Goal: Information Seeking & Learning: Learn about a topic

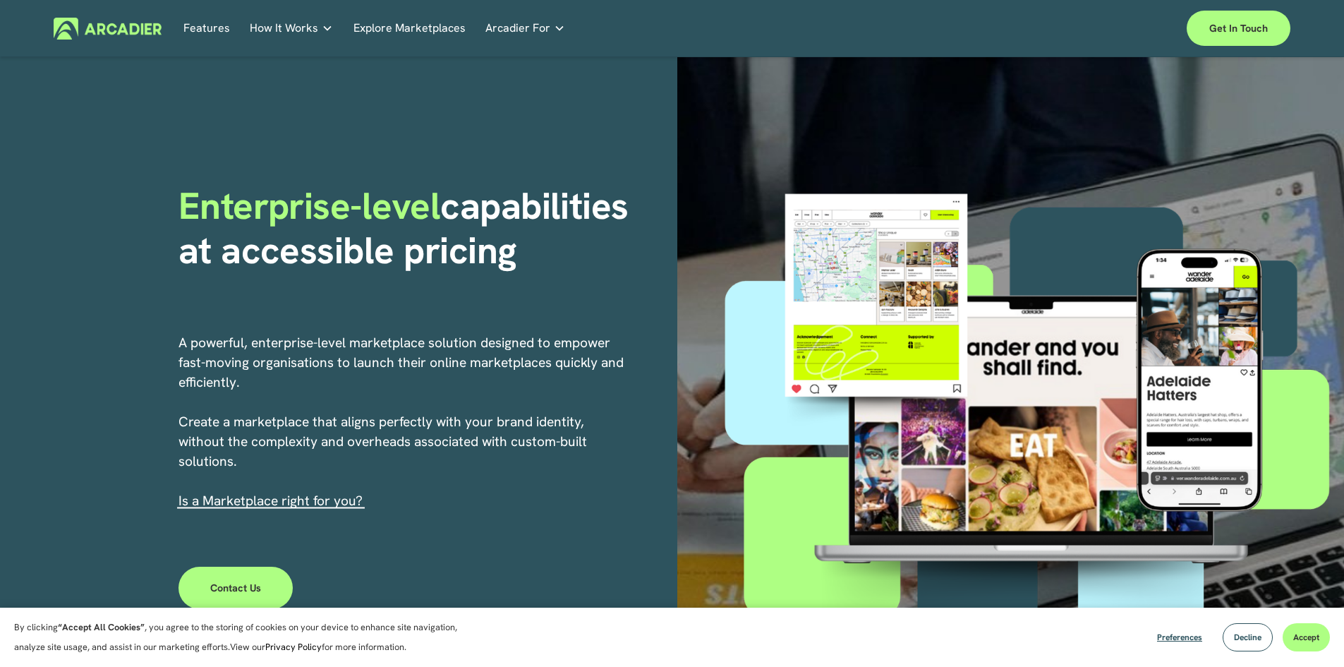
click at [391, 24] on link "Explore Marketplaces" at bounding box center [410, 29] width 112 height 22
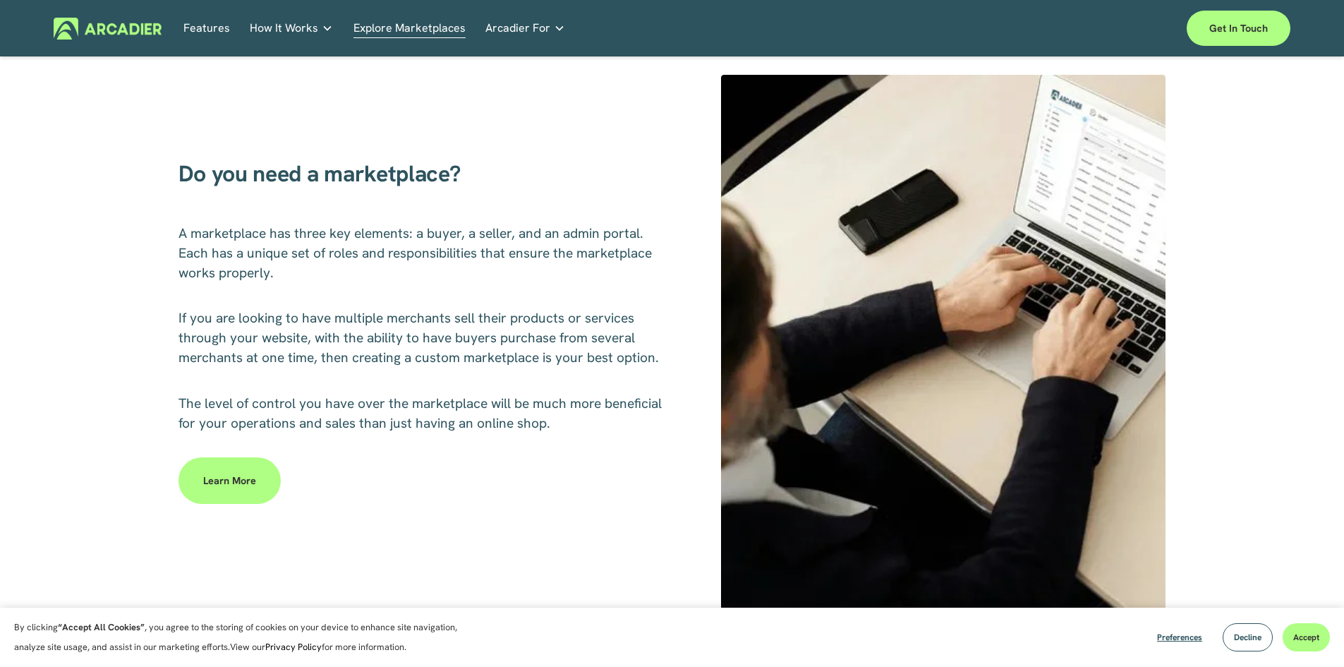
scroll to position [635, 0]
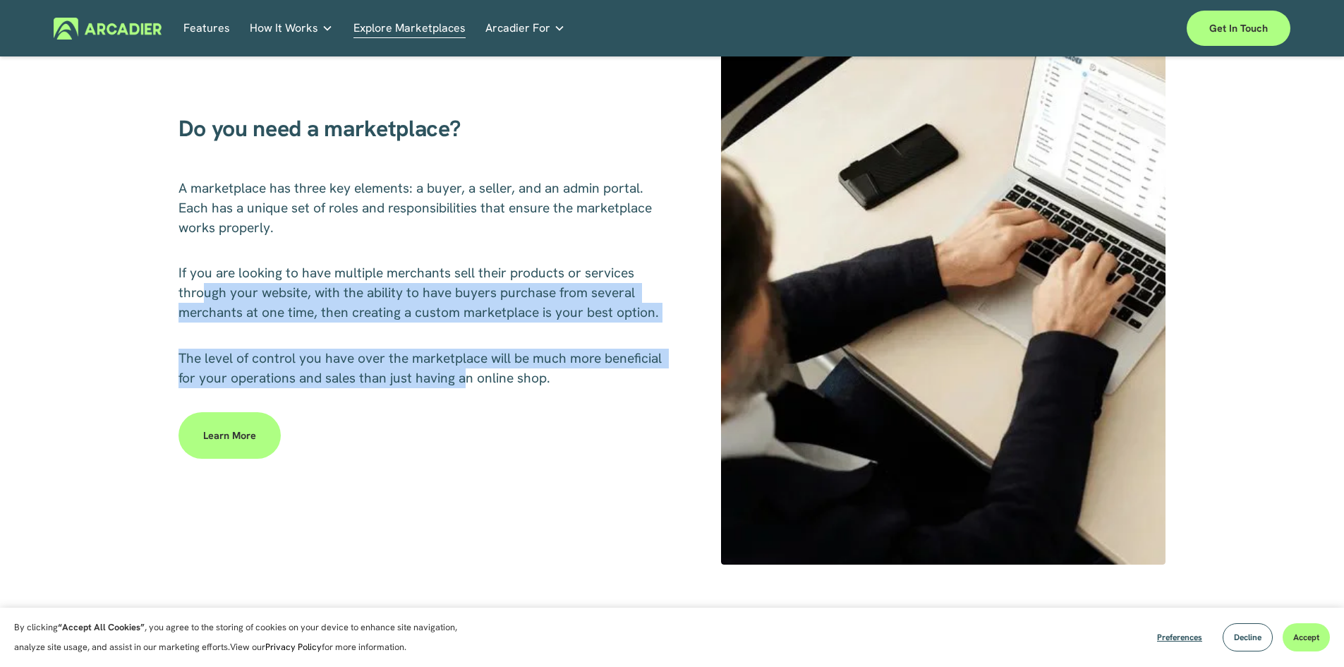
drag, startPoint x: 202, startPoint y: 289, endPoint x: 464, endPoint y: 373, distance: 275.1
click at [464, 373] on div "Do you need a marketplace? A marketplace has three key elements: a buyer, a sel…" at bounding box center [672, 297] width 1344 height 535
click at [464, 370] on span "The level of control you have over the marketplace will be much more beneficial…" at bounding box center [422, 367] width 487 height 37
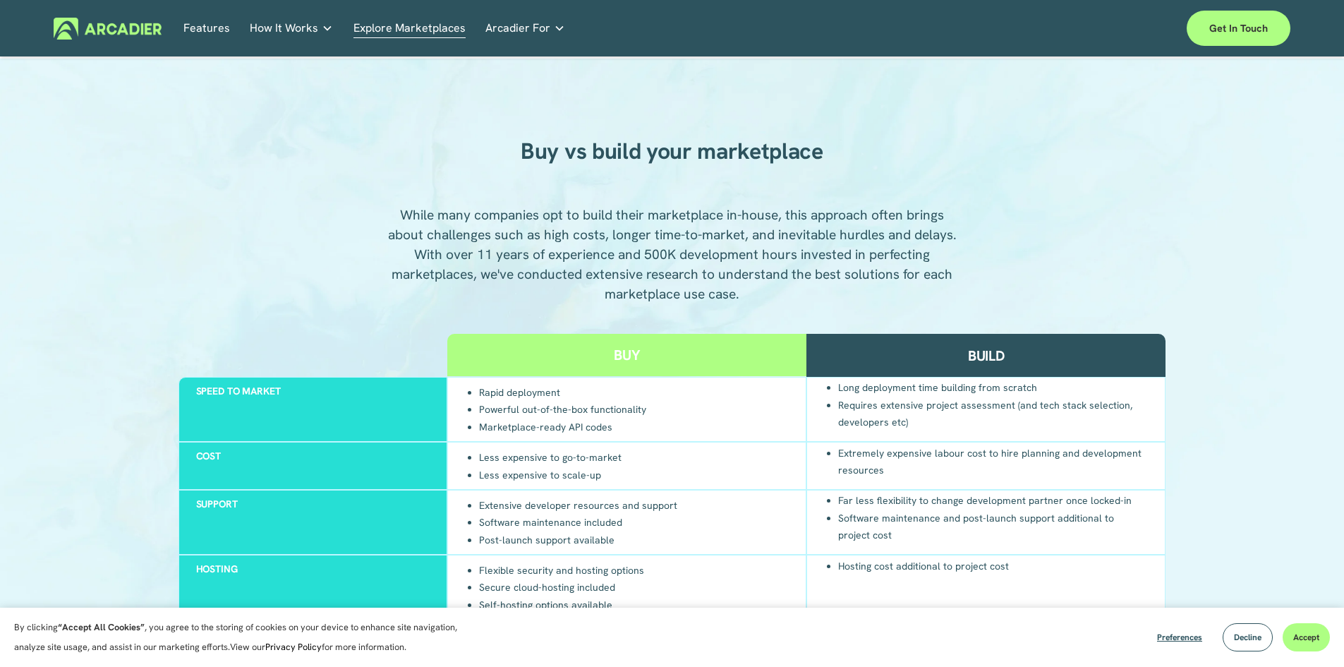
scroll to position [1200, 0]
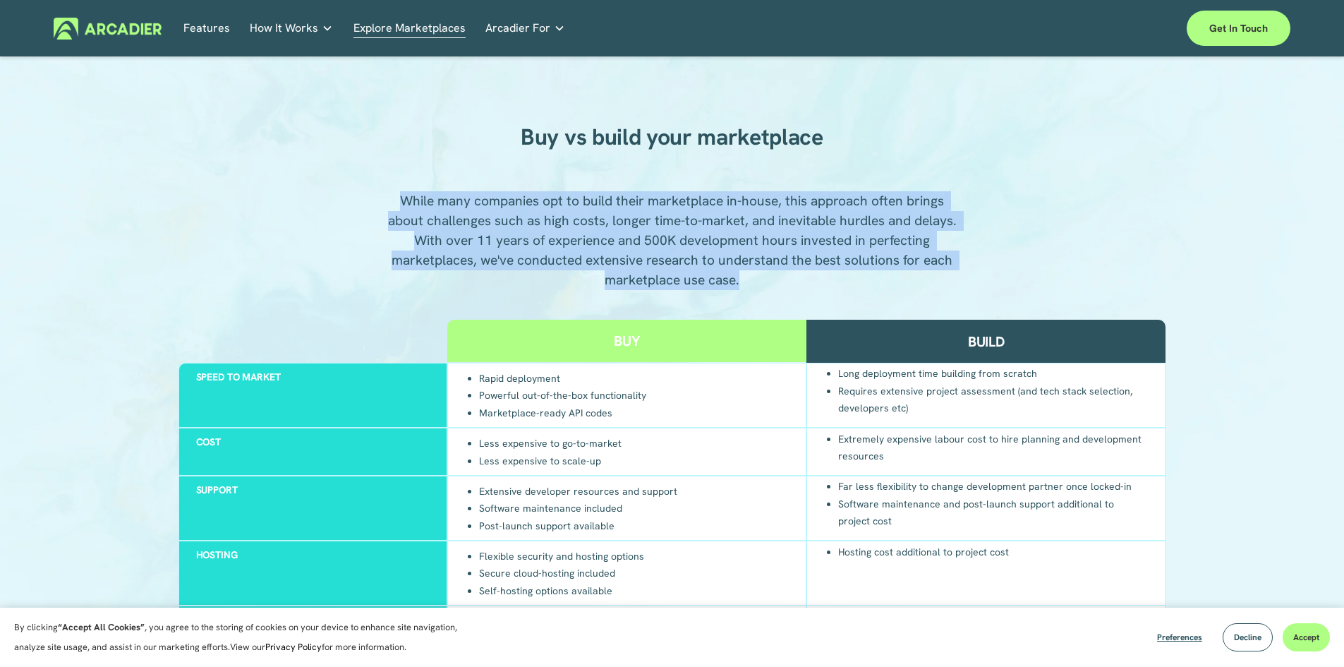
drag, startPoint x: 394, startPoint y: 195, endPoint x: 785, endPoint y: 274, distance: 398.7
click at [785, 274] on p "While many companies opt to build their marketplace in-house, this approach oft…" at bounding box center [672, 240] width 573 height 99
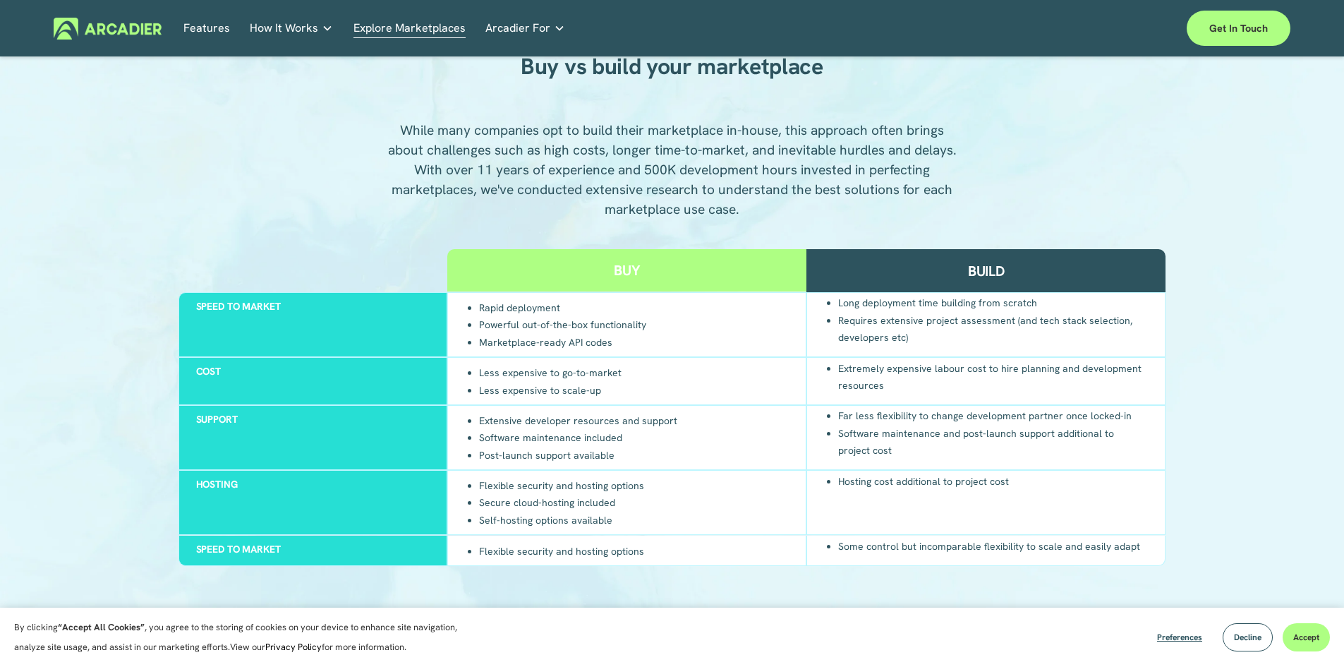
scroll to position [1341, 0]
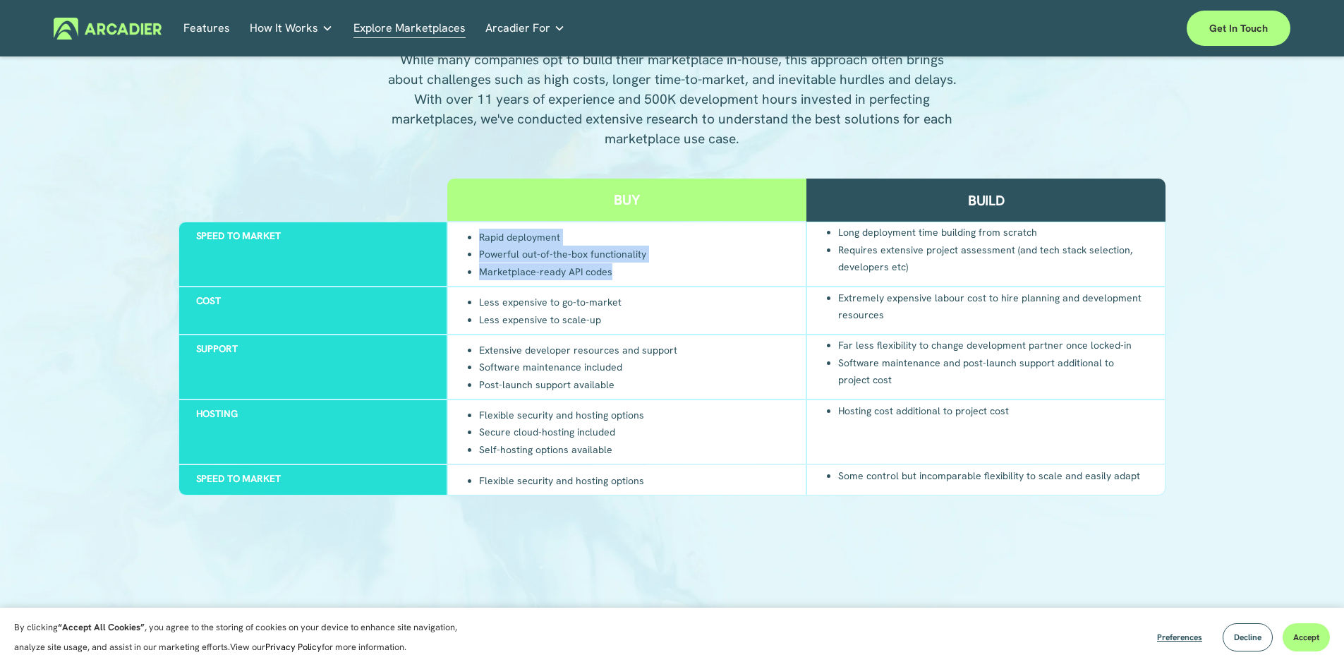
drag, startPoint x: 476, startPoint y: 238, endPoint x: 660, endPoint y: 279, distance: 189.2
click at [660, 279] on div "Rapid deployment Powerful out-of-the-box functionality Marketplace-ready API co…" at bounding box center [626, 254] width 359 height 65
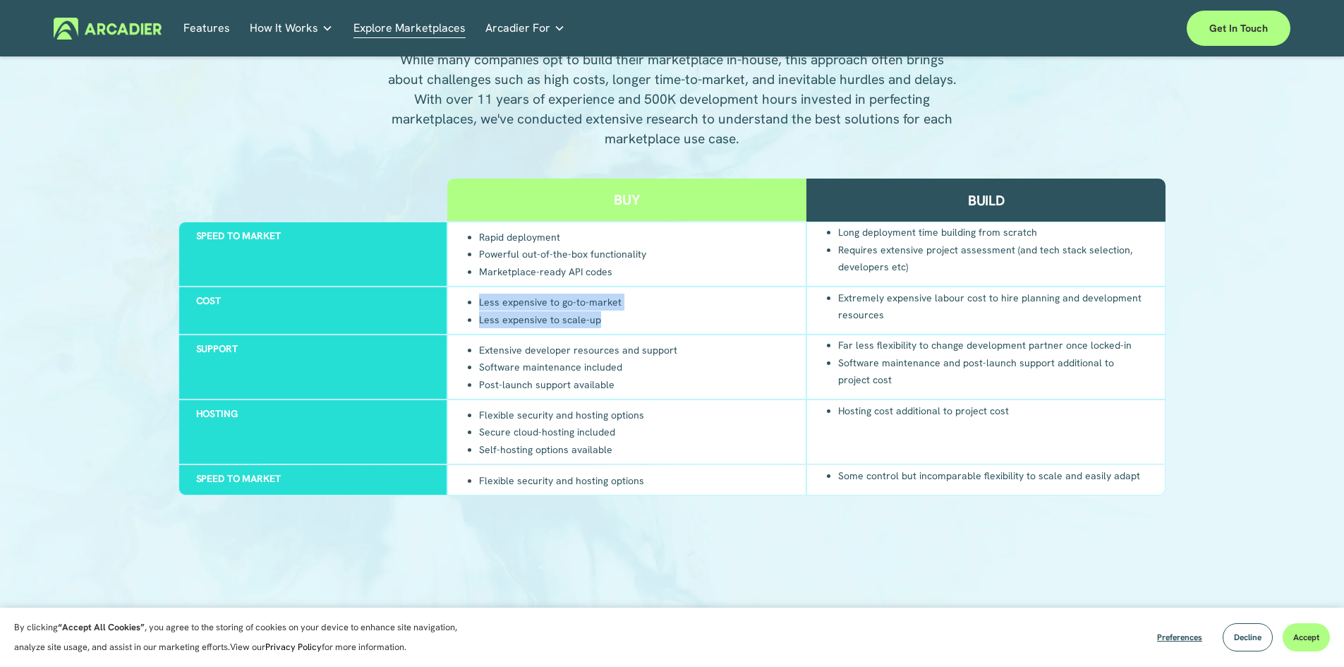
drag, startPoint x: 481, startPoint y: 303, endPoint x: 614, endPoint y: 322, distance: 134.0
click at [614, 322] on ul "Less expensive to go-to-market Less expensive to scale-up" at bounding box center [543, 310] width 157 height 35
click at [614, 322] on li "Less expensive to scale-up" at bounding box center [550, 319] width 143 height 18
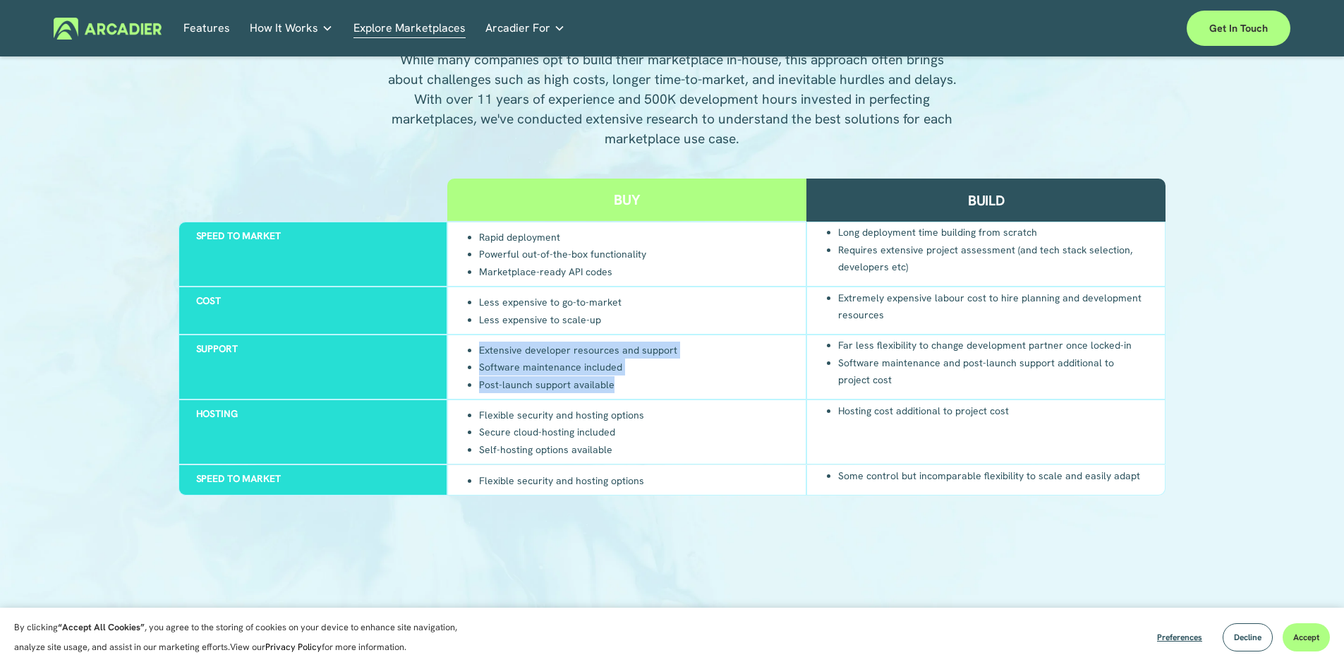
drag, startPoint x: 476, startPoint y: 351, endPoint x: 691, endPoint y: 382, distance: 217.5
click at [691, 382] on div "Extensive developer resources and support Software maintenance included Post-la…" at bounding box center [626, 366] width 359 height 65
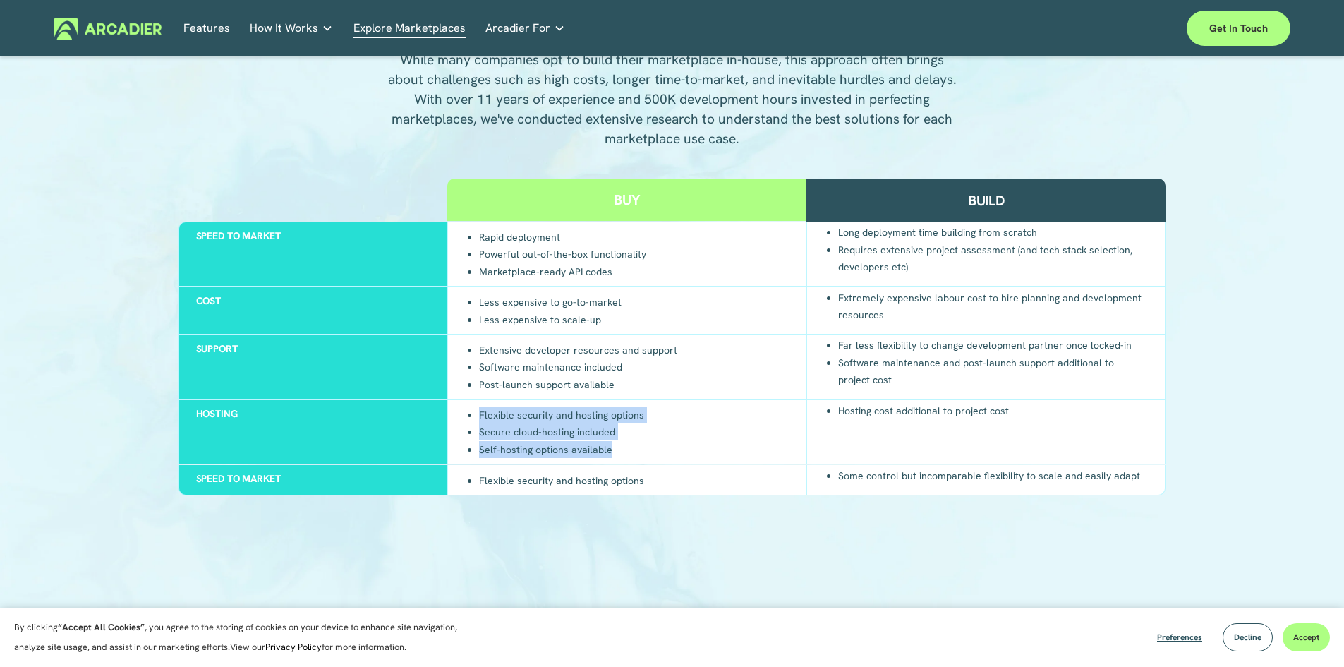
drag, startPoint x: 479, startPoint y: 416, endPoint x: 659, endPoint y: 445, distance: 182.4
click at [659, 445] on div "Flexible security and hosting options Secure cloud-hosting included Self-hostin…" at bounding box center [626, 431] width 359 height 65
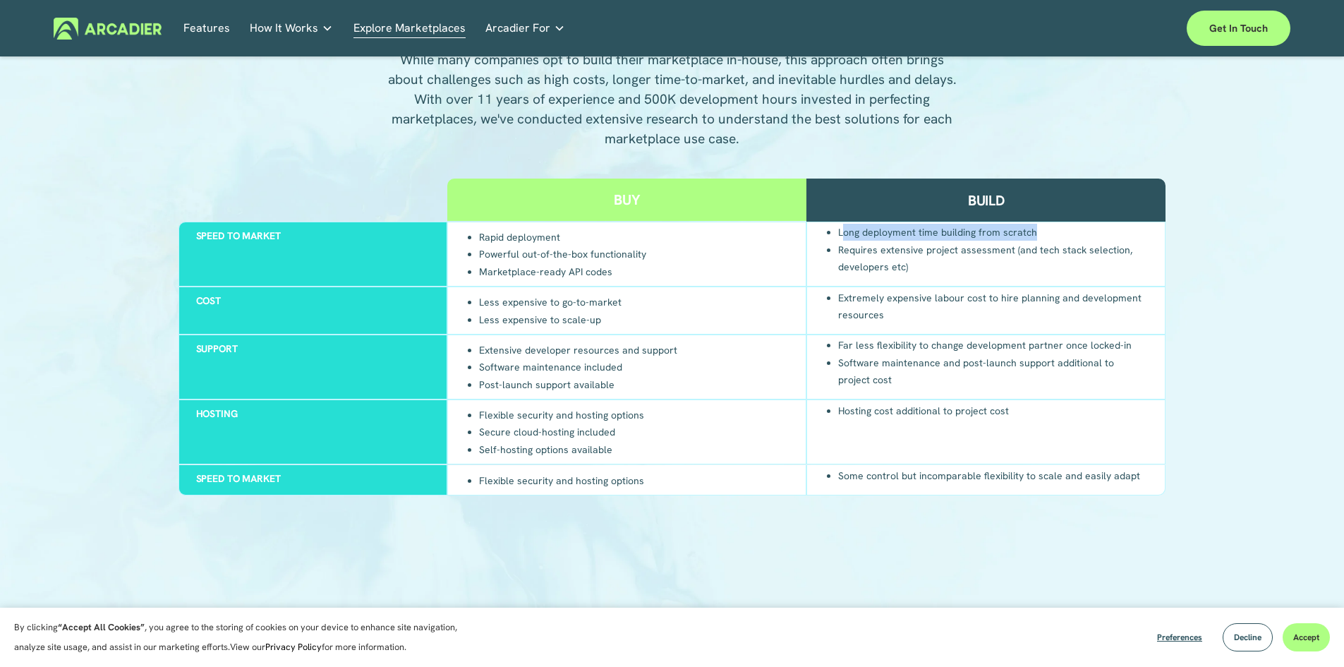
drag, startPoint x: 843, startPoint y: 234, endPoint x: 1042, endPoint y: 241, distance: 199.1
click at [1042, 241] on li "Long deployment time building from scratch" at bounding box center [993, 232] width 310 height 17
drag, startPoint x: 836, startPoint y: 251, endPoint x: 921, endPoint y: 270, distance: 86.6
click at [921, 270] on ul "Long deployment time building from scratch Requires extensive project assessmen…" at bounding box center [986, 249] width 324 height 52
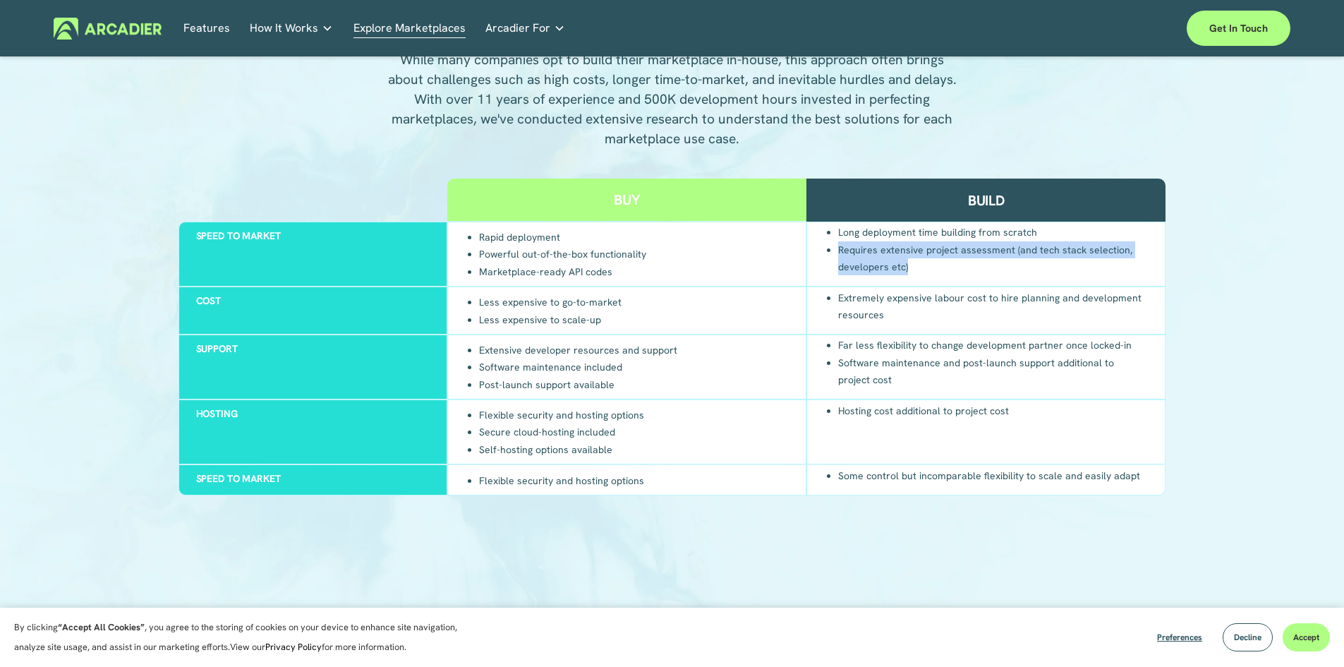
click at [921, 270] on li "Requires extensive project assessment (and tech stack selection, developers etc)" at bounding box center [993, 258] width 310 height 35
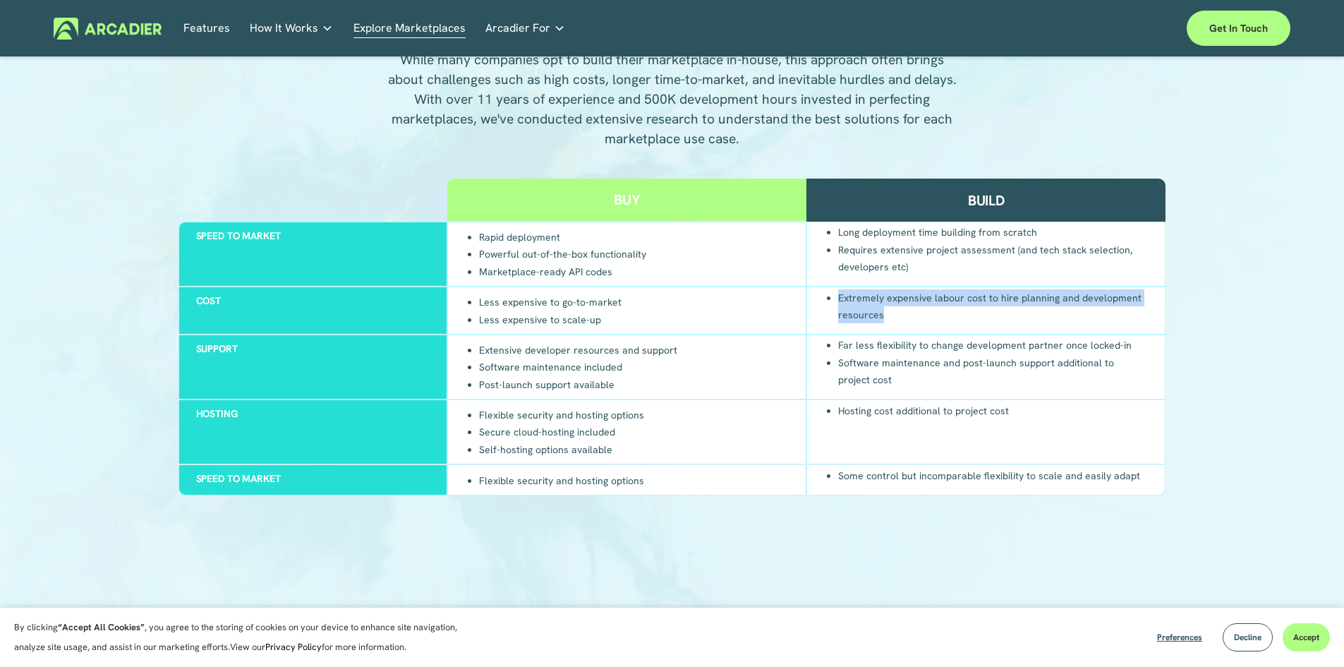
drag, startPoint x: 840, startPoint y: 295, endPoint x: 948, endPoint y: 312, distance: 110.0
click at [948, 312] on li "Extremely expensive labour cost to hire planning and development resources" at bounding box center [993, 306] width 310 height 35
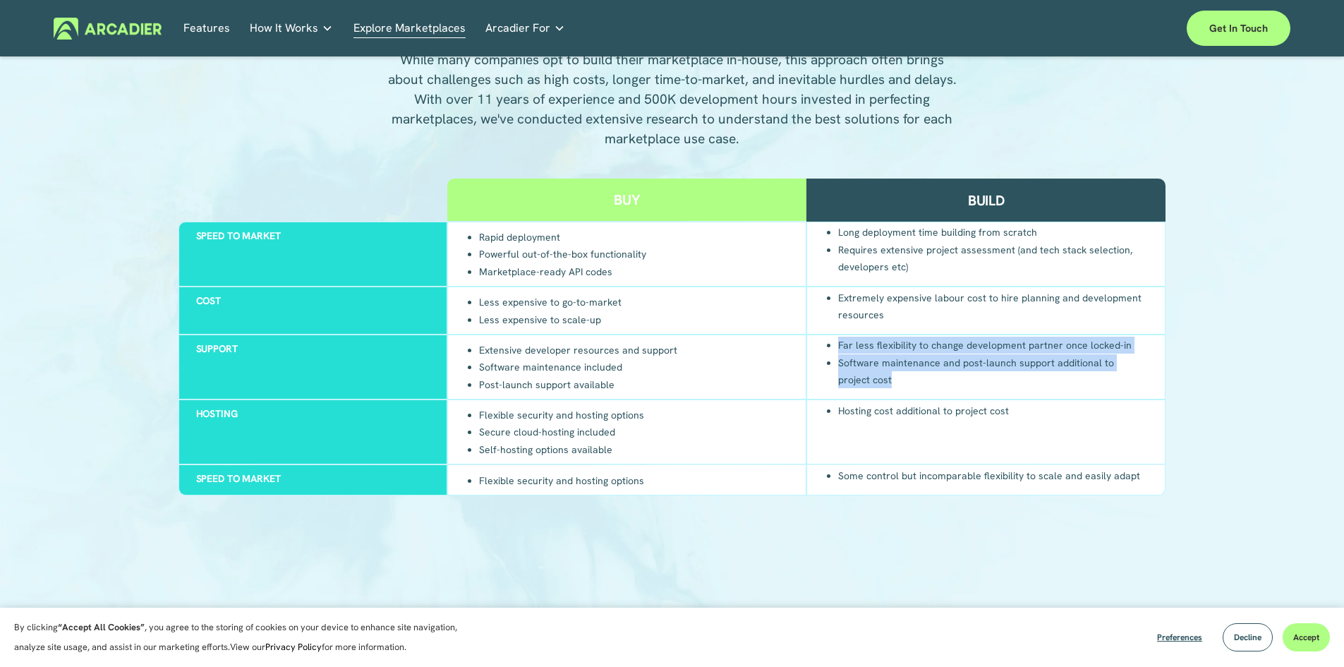
drag, startPoint x: 835, startPoint y: 348, endPoint x: 1104, endPoint y: 382, distance: 271.7
click at [1104, 382] on ul "Far less flexibility to change development partner once locked-in Software main…" at bounding box center [986, 362] width 324 height 52
click at [1103, 382] on li "Software maintenance and post-launch support additional to project cost" at bounding box center [993, 371] width 310 height 35
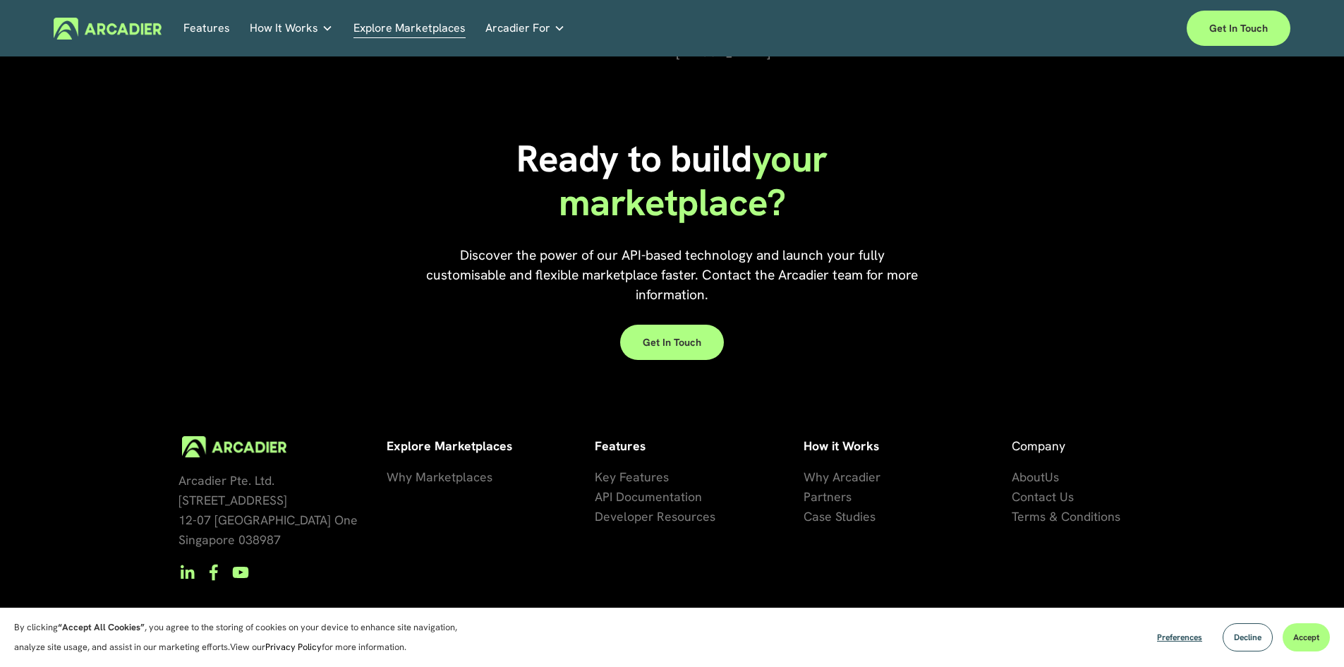
scroll to position [3205, 0]
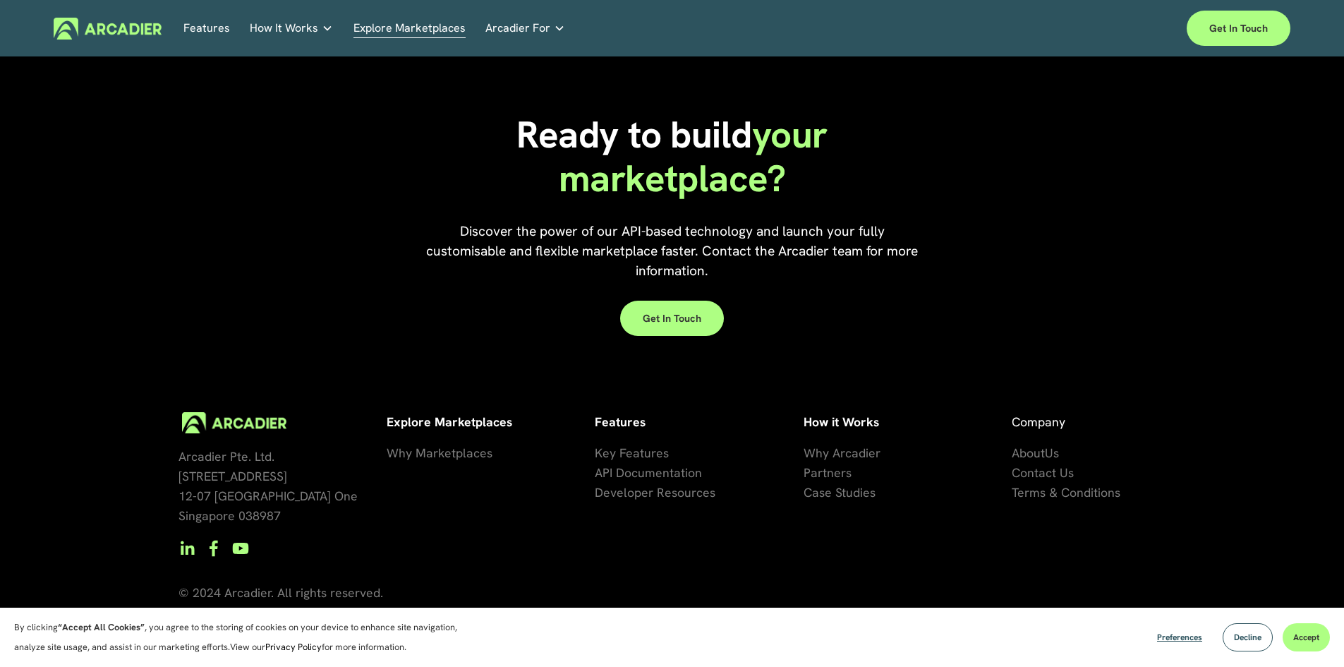
click at [644, 490] on span "Developer Resources" at bounding box center [655, 492] width 121 height 16
click at [0, 0] on link "Real Estate Whether you sell or rent out real estate, our marketplace tech seam…" at bounding box center [0, 0] width 0 height 0
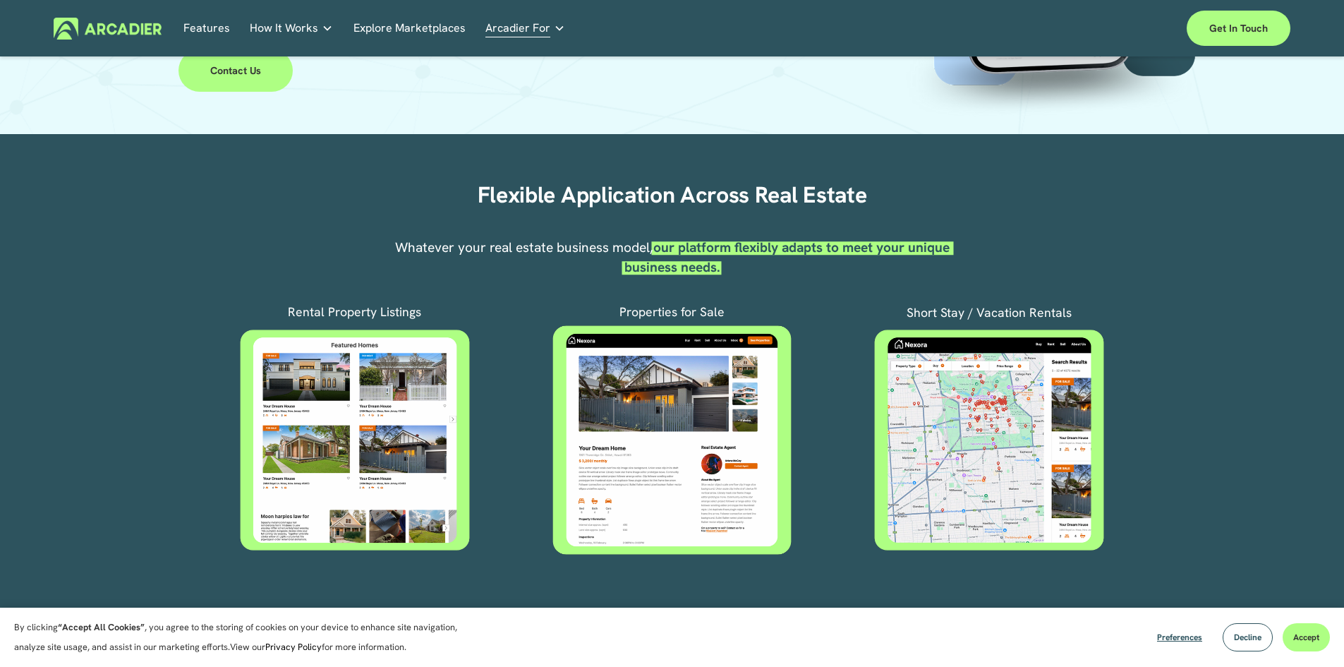
scroll to position [423, 0]
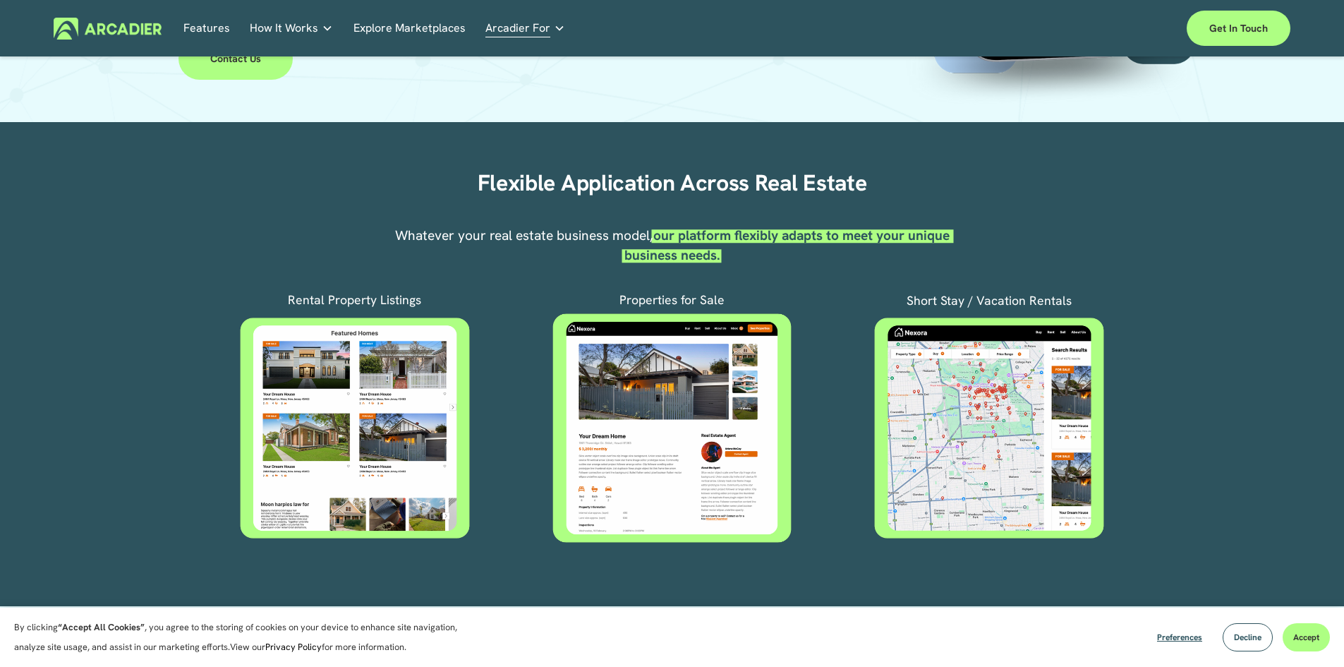
click at [338, 260] on div "Flexible Application Across Real Estate Whatever your real estate business mode…" at bounding box center [672, 364] width 1344 height 404
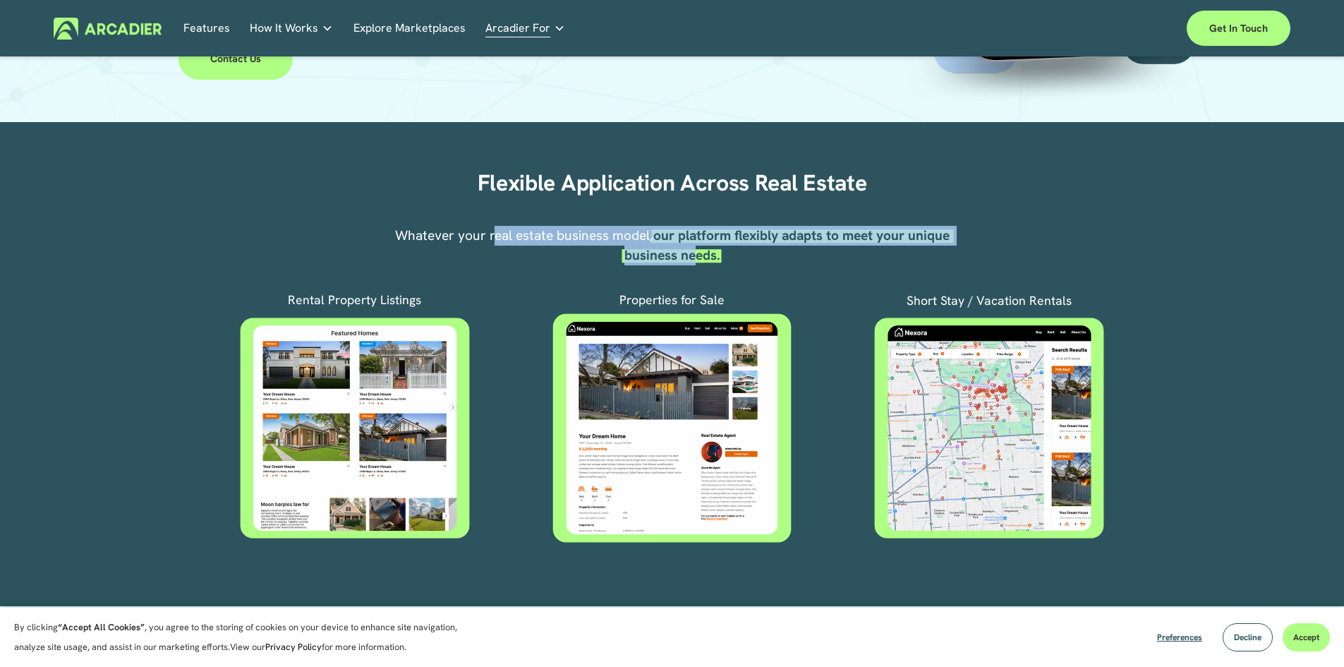
drag, startPoint x: 489, startPoint y: 226, endPoint x: 699, endPoint y: 259, distance: 212.9
click at [699, 259] on p "Whatever your real estate business model, our platform flexibly adapts to meet …" at bounding box center [671, 246] width 564 height 40
click at [699, 259] on strong "our platform flexibly adapts to meet your unique business needs." at bounding box center [788, 244] width 329 height 37
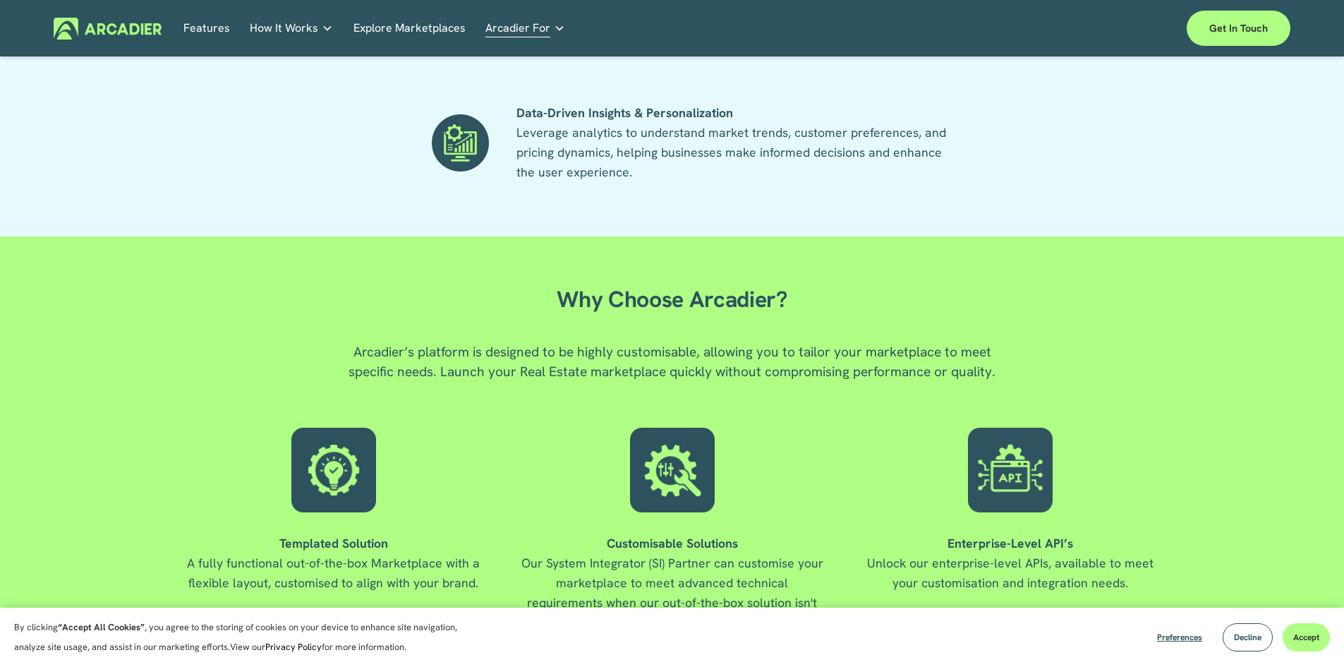
scroll to position [1482, 0]
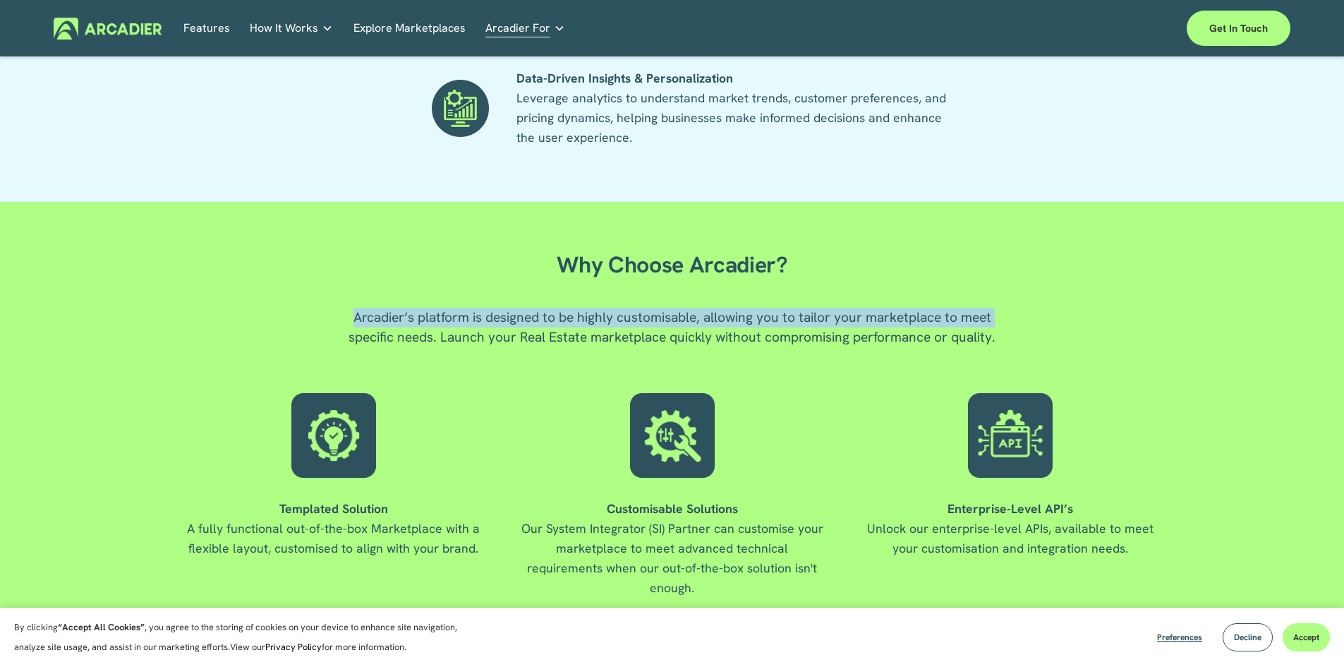
drag, startPoint x: 345, startPoint y: 317, endPoint x: 1017, endPoint y: 325, distance: 671.8
click at [1017, 325] on div "Why Choose Arcadier? Arcadier’s platform is designed to be highly customisable,…" at bounding box center [672, 425] width 1344 height 446
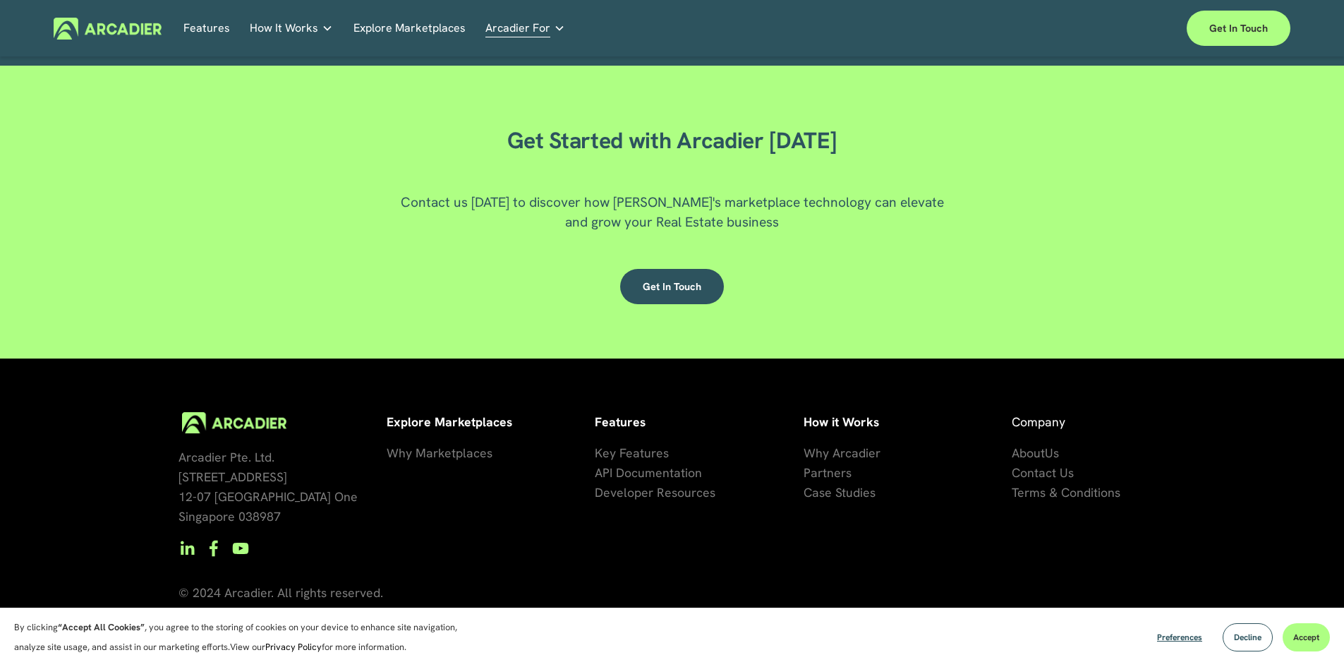
scroll to position [2940, 0]
click at [814, 486] on span "Ca" at bounding box center [812, 492] width 16 height 16
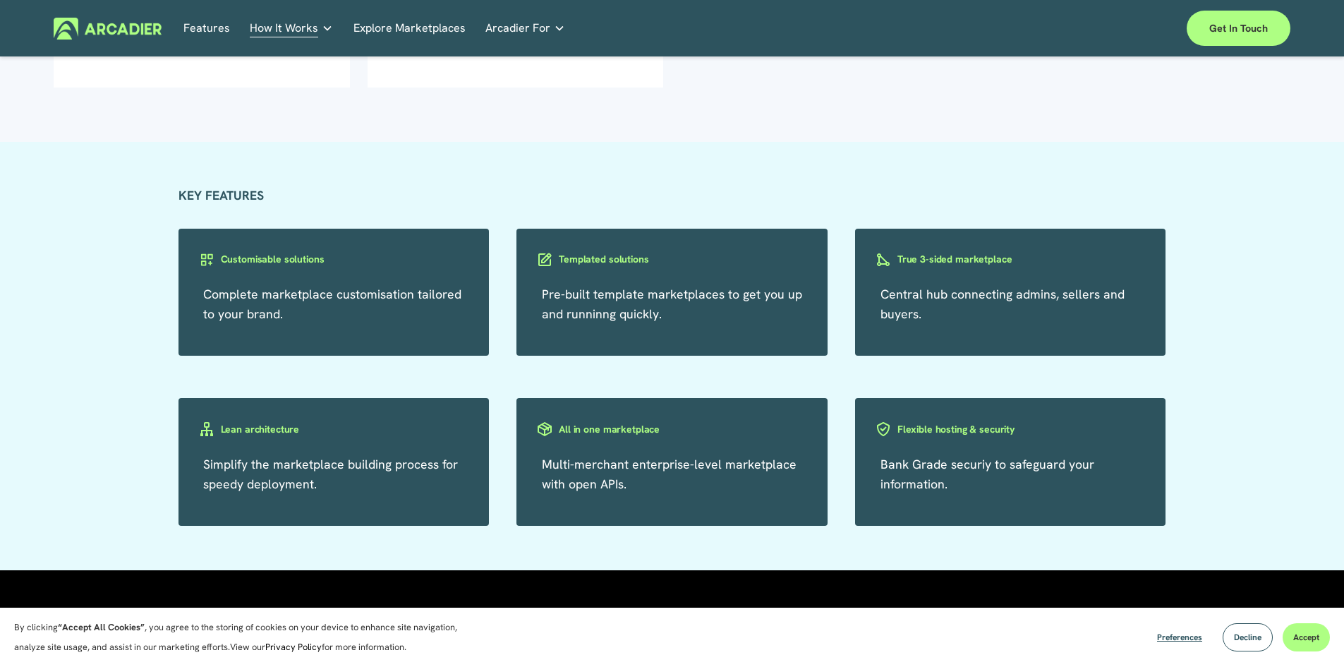
scroll to position [847, 0]
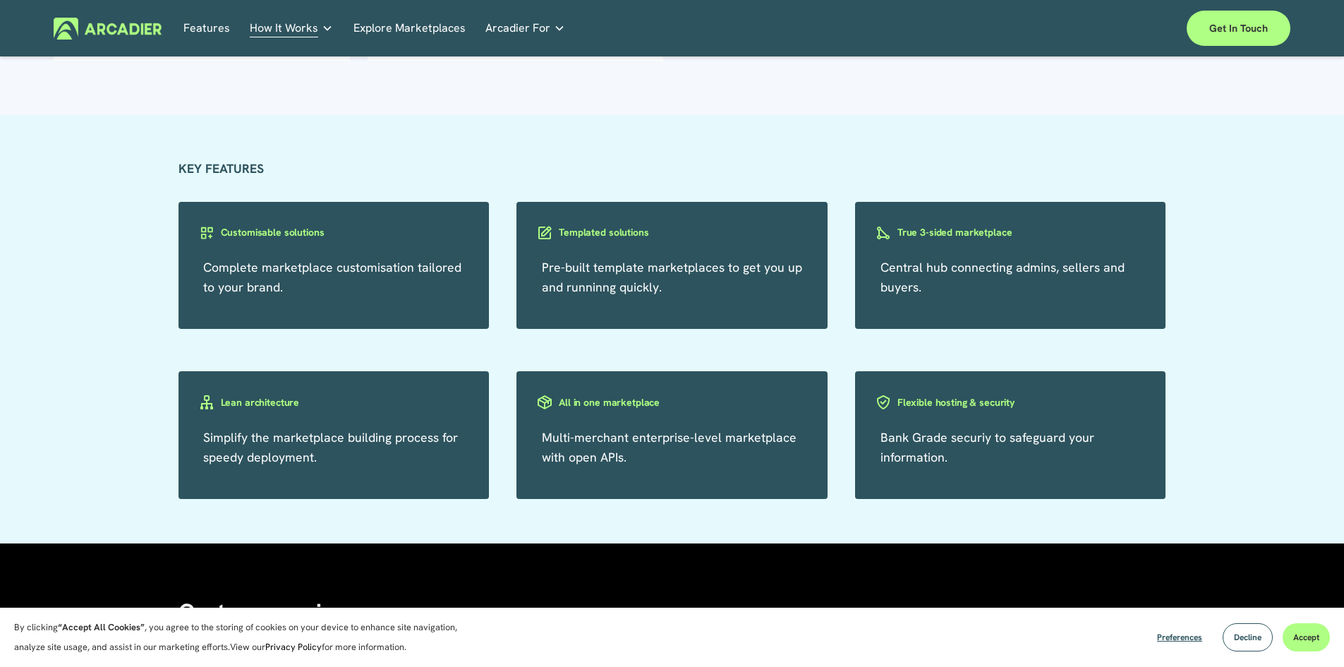
click at [247, 278] on p "Complete marketplace customisation tailored to your brand." at bounding box center [333, 278] width 260 height 40
click at [271, 291] on span "Complete marketplace customisation tailored to your brand." at bounding box center [332, 277] width 258 height 36
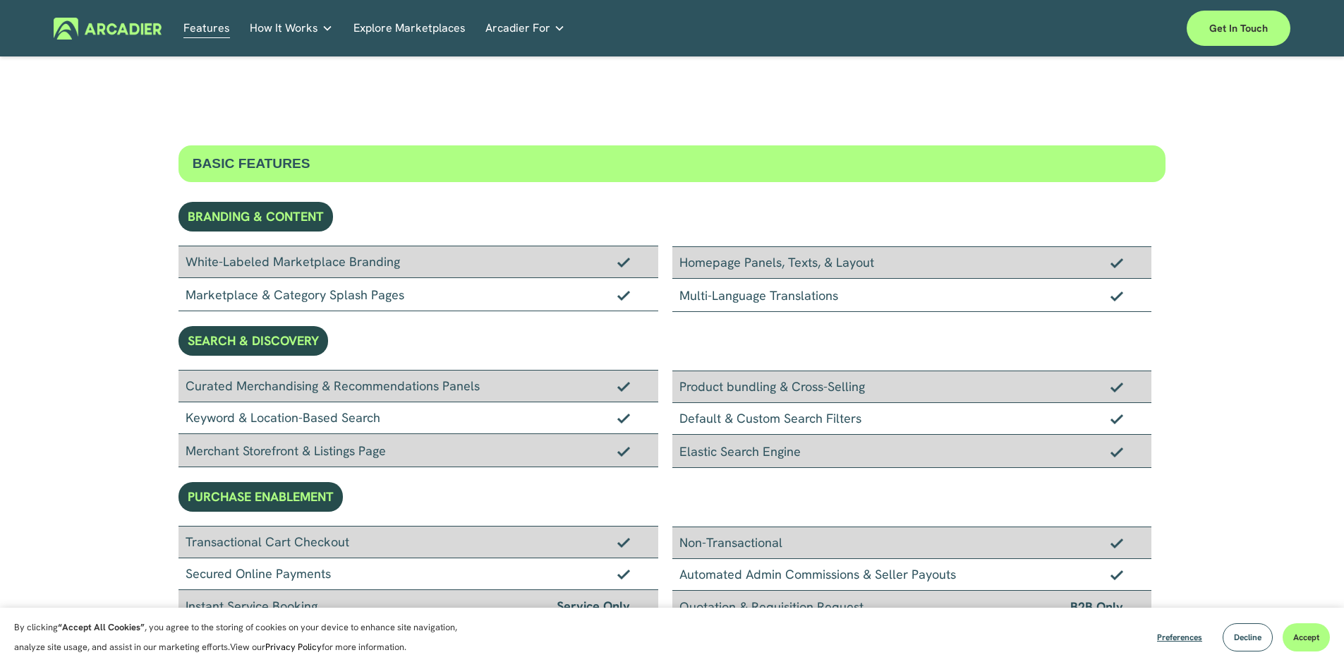
click at [237, 262] on div "White-Labeled Marketplace Branding" at bounding box center [419, 262] width 480 height 32
click at [239, 301] on div "Marketplace & Category Splash Pages" at bounding box center [419, 294] width 480 height 33
drag, startPoint x: 198, startPoint y: 418, endPoint x: 388, endPoint y: 418, distance: 189.8
click at [388, 418] on div "Keyword & Location-Based Search" at bounding box center [419, 418] width 480 height 32
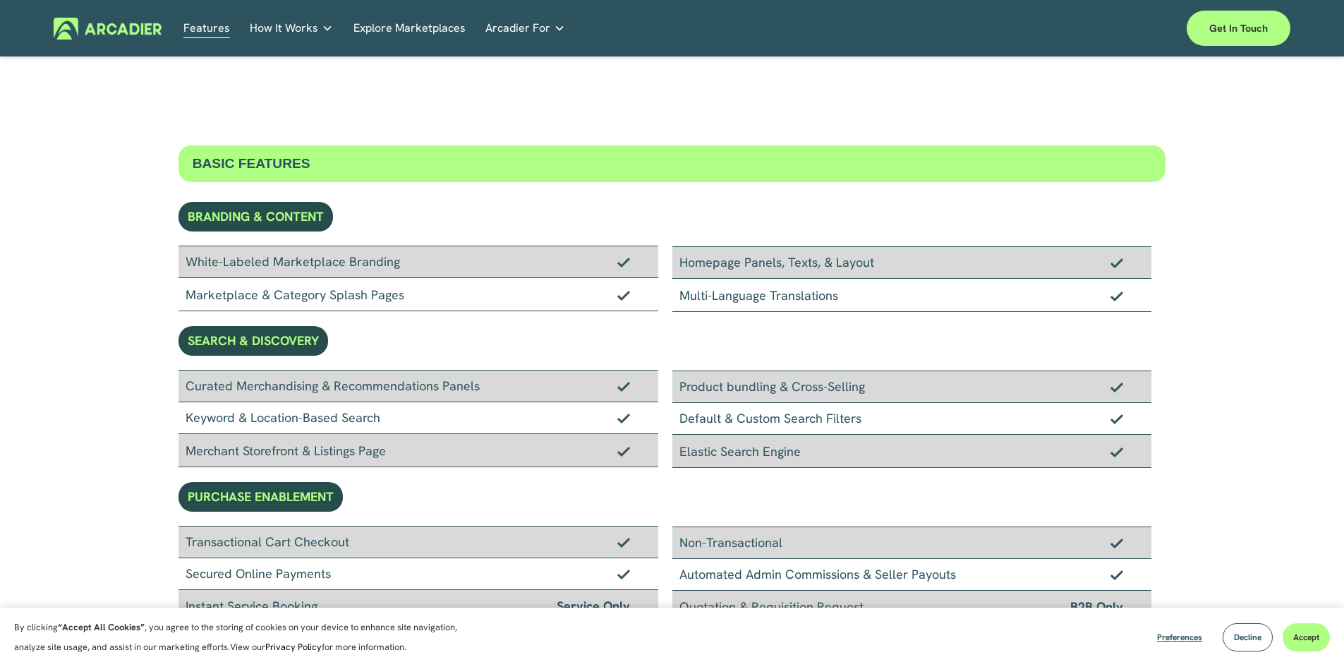
drag, startPoint x: 671, startPoint y: 451, endPoint x: 830, endPoint y: 452, distance: 159.5
click at [830, 452] on div "Curated Merchandising & Recommendations Panels Keyword & Location-Based Search …" at bounding box center [673, 419] width 988 height 98
click at [830, 452] on div "Elastic Search Engine" at bounding box center [912, 451] width 480 height 33
drag, startPoint x: 852, startPoint y: 454, endPoint x: 678, endPoint y: 452, distance: 174.3
click at [678, 452] on div "Elastic Search Engine" at bounding box center [912, 451] width 480 height 33
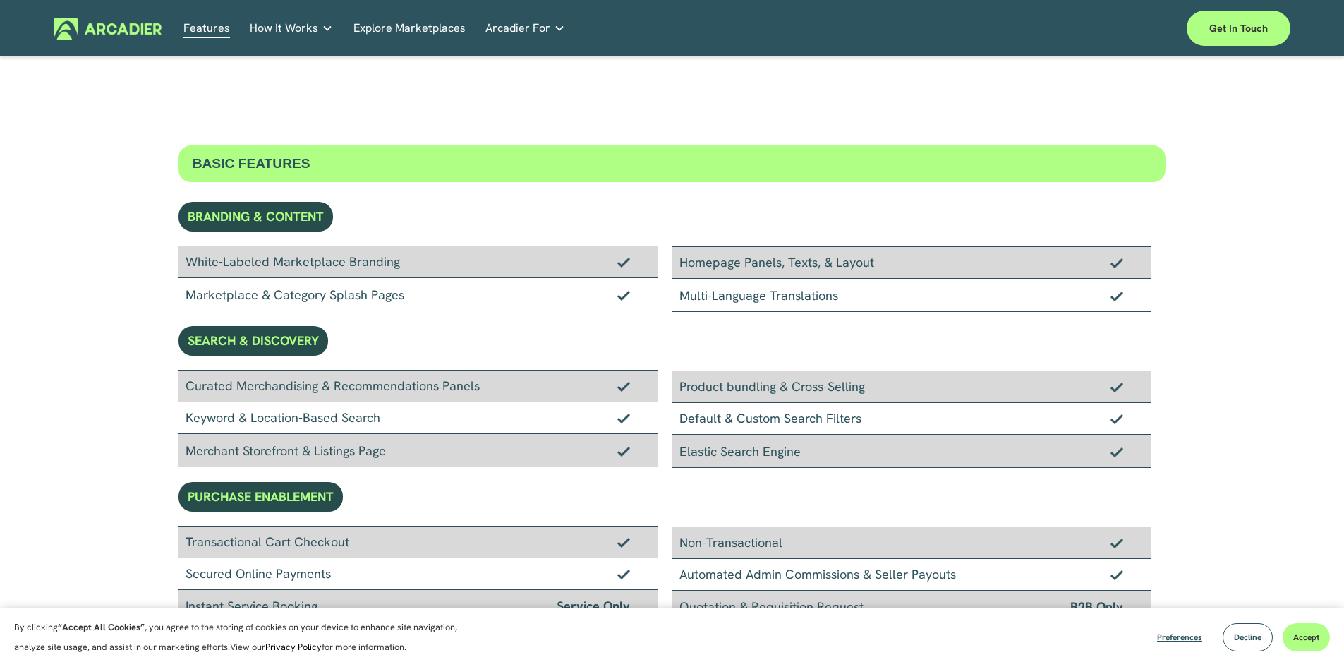
click at [678, 452] on div "Elastic Search Engine" at bounding box center [912, 451] width 480 height 33
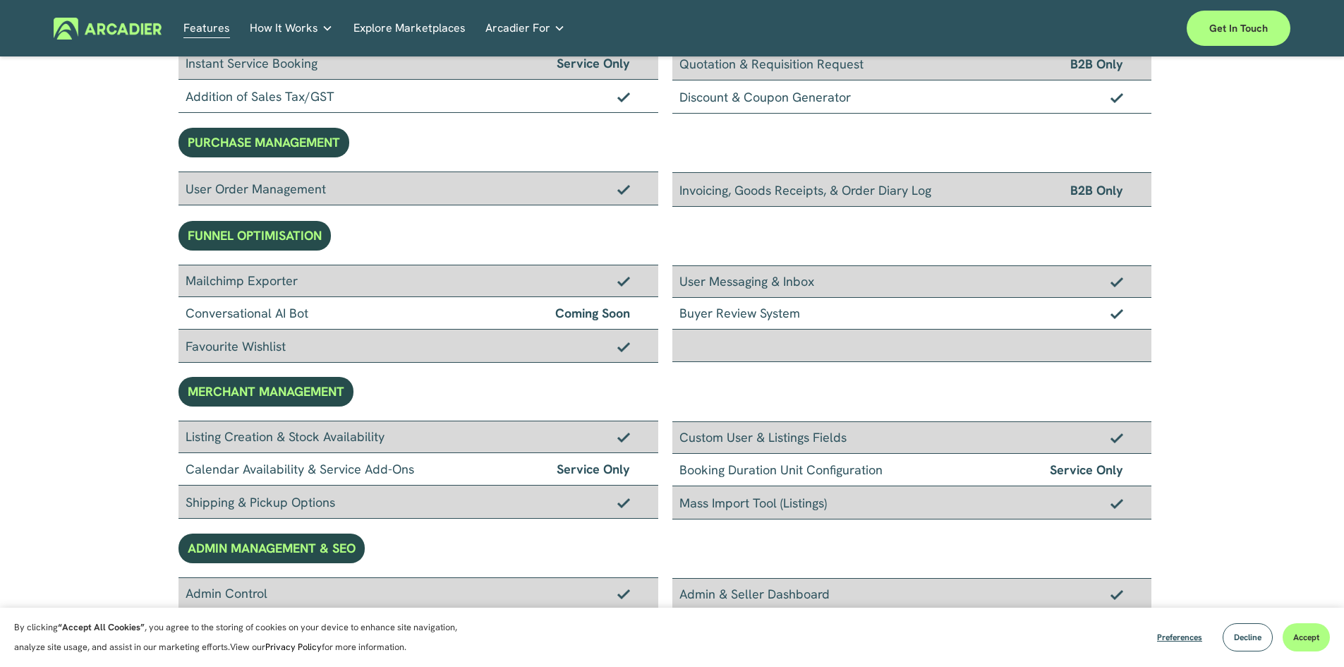
scroll to position [564, 0]
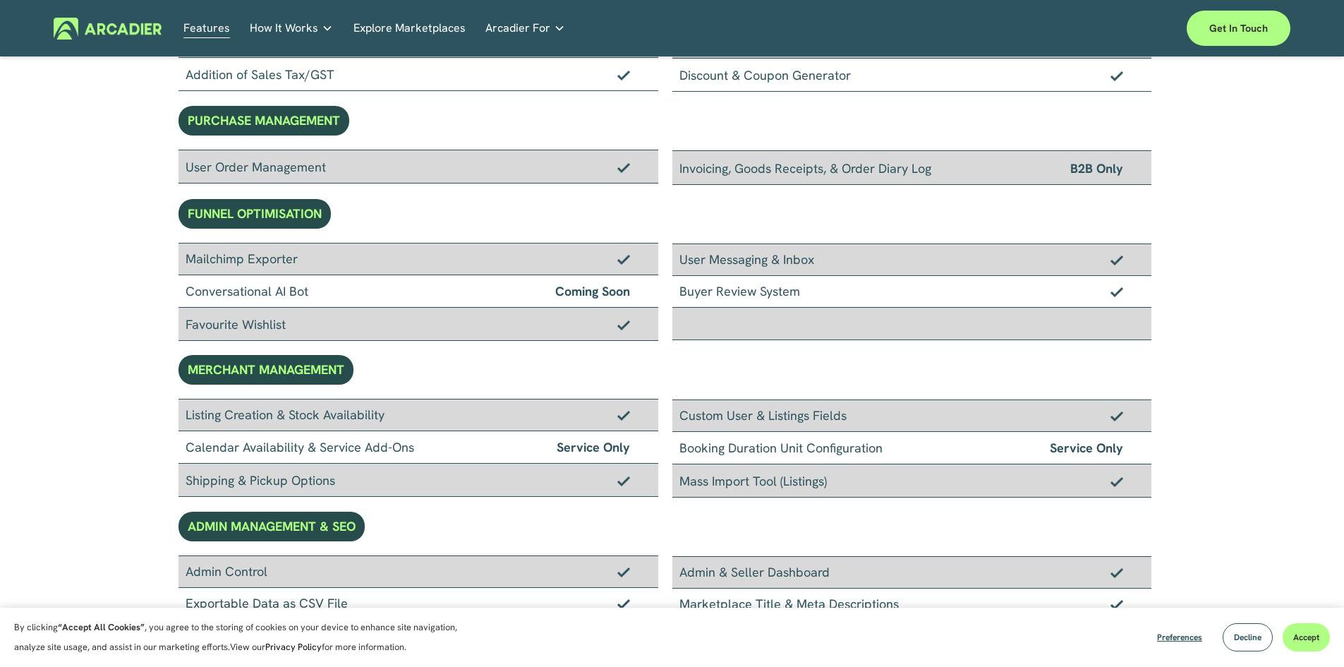
click at [237, 370] on div "MERCHANT MANAGEMENT" at bounding box center [266, 370] width 175 height 30
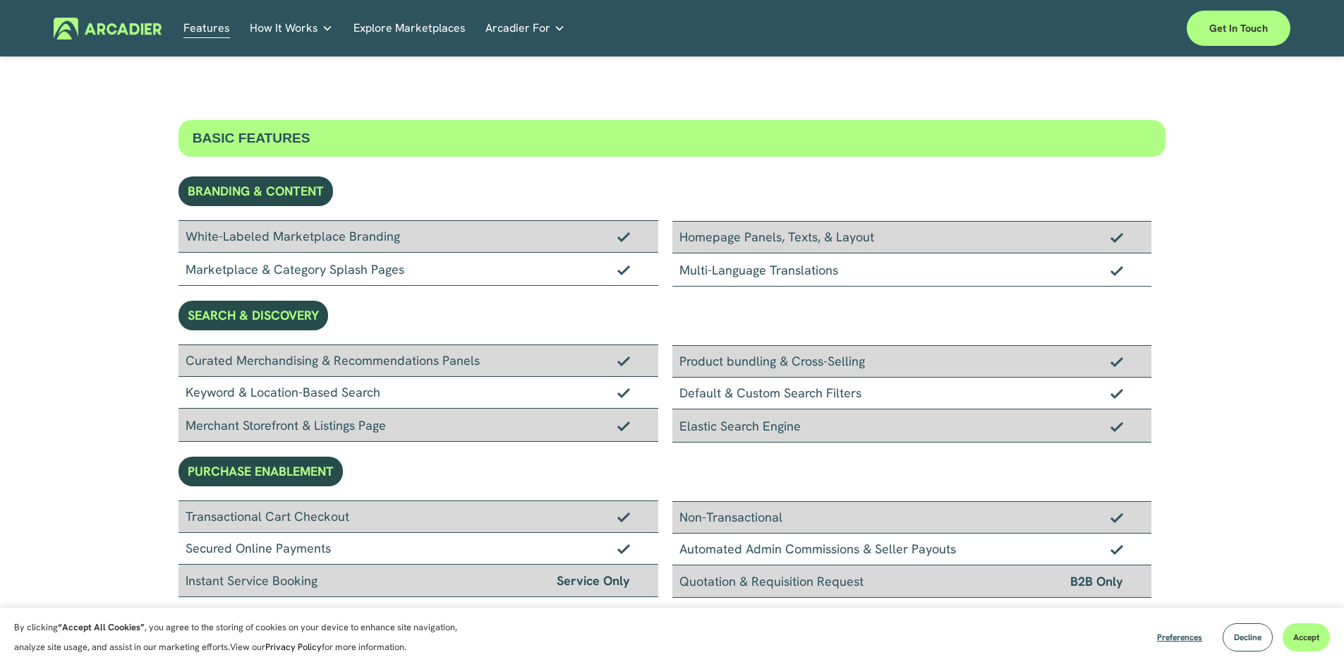
scroll to position [0, 0]
